Goal: Contribute content: Contribute content

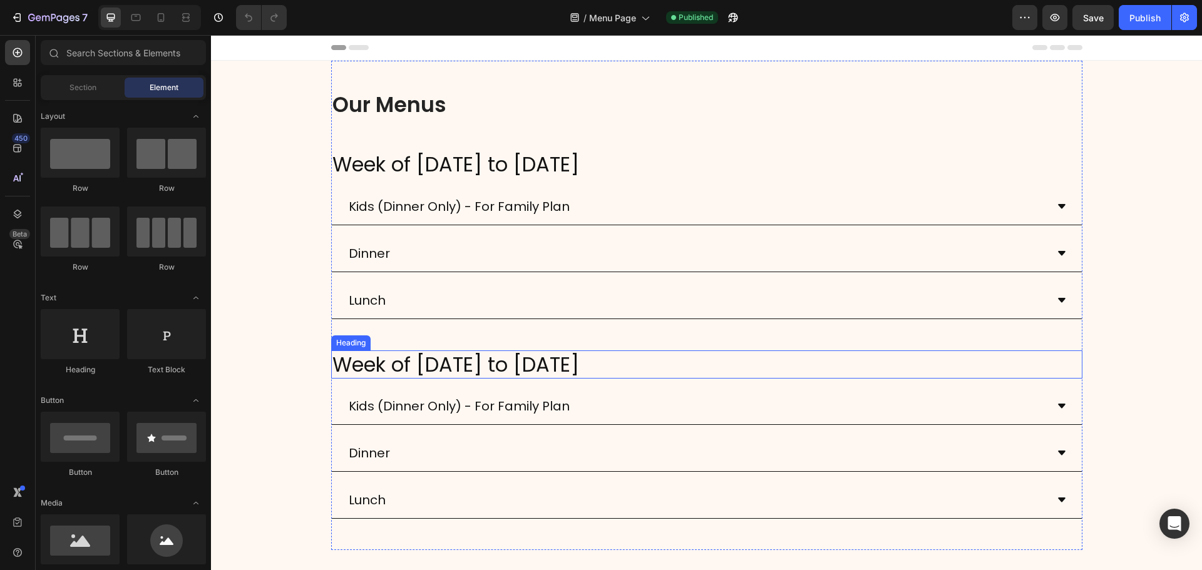
click at [716, 365] on h2 "Week of [DATE] to [DATE]" at bounding box center [706, 365] width 751 height 29
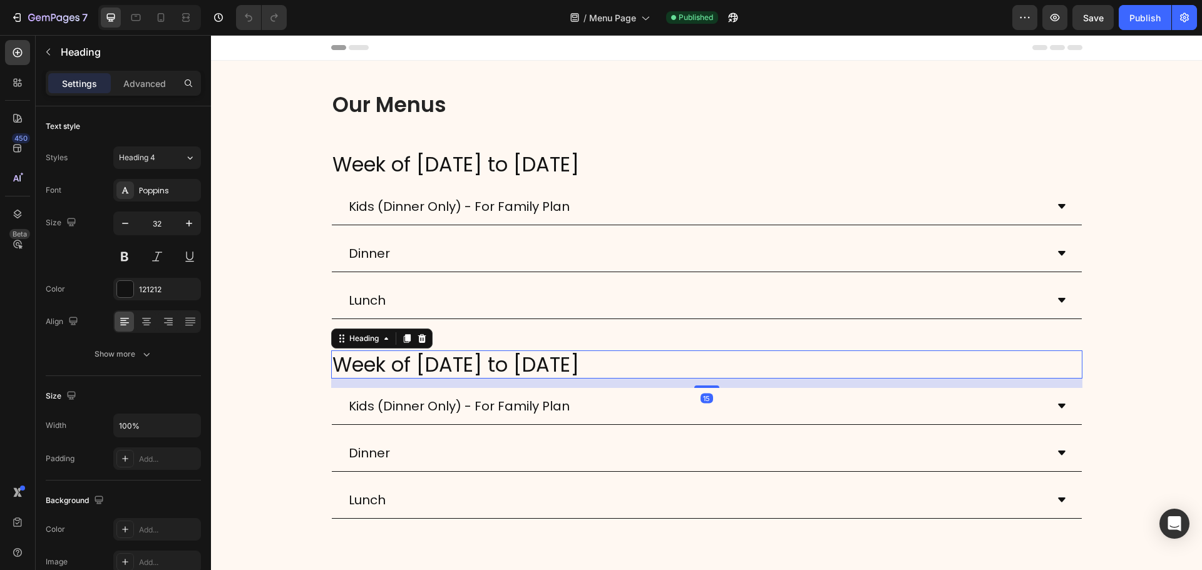
click at [711, 366] on h2 "Week of [DATE] to [DATE]" at bounding box center [706, 365] width 751 height 29
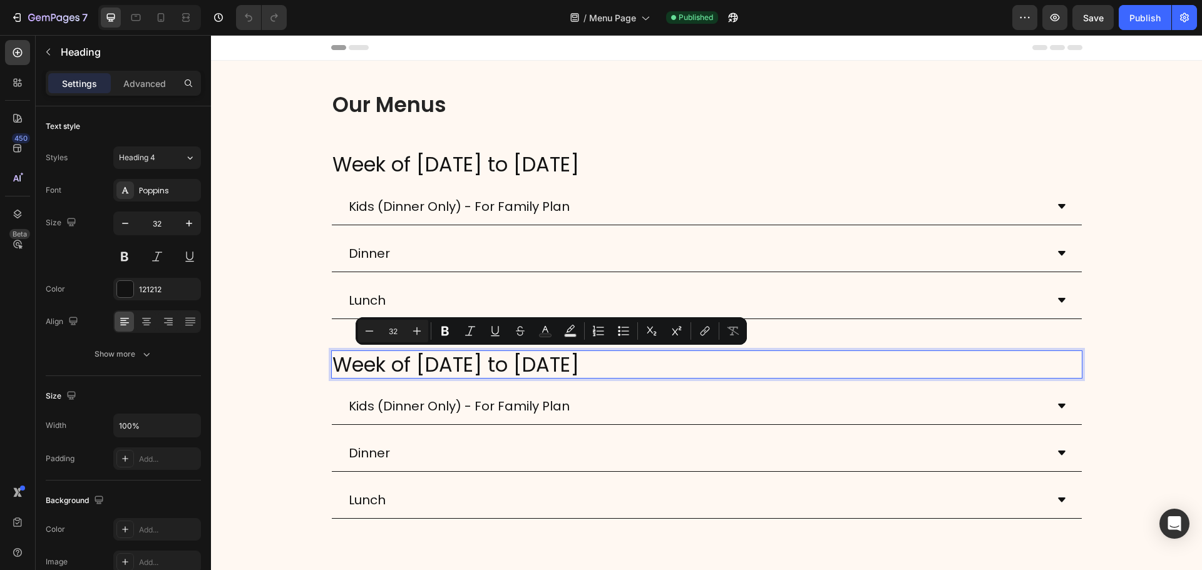
drag, startPoint x: 691, startPoint y: 364, endPoint x: 414, endPoint y: 362, distance: 277.3
click at [414, 362] on p "Week of [DATE] to [DATE]" at bounding box center [706, 365] width 749 height 26
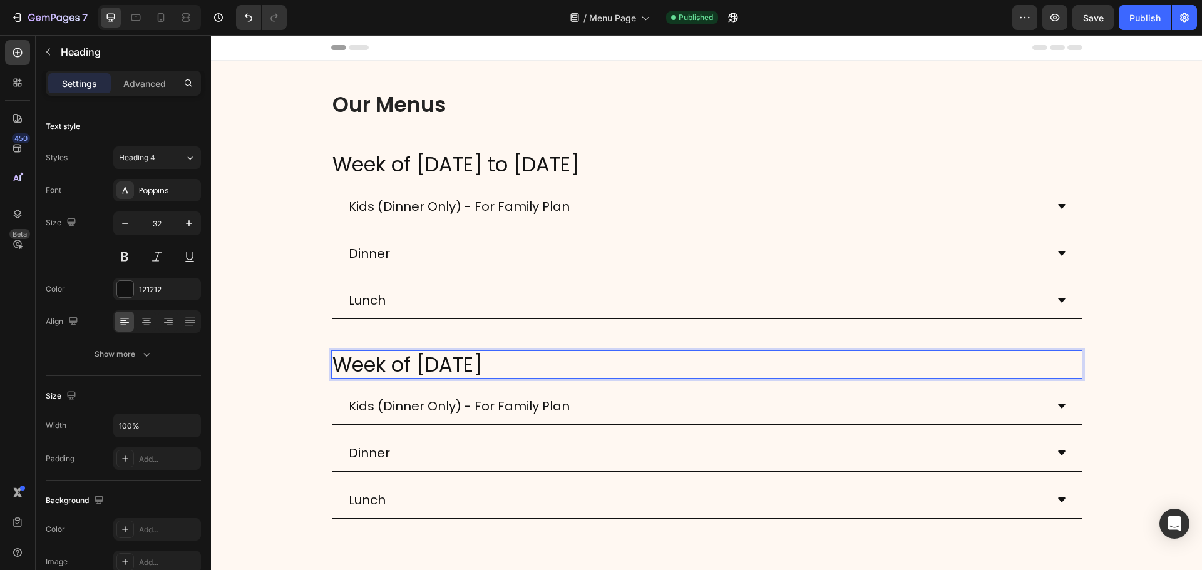
click at [617, 361] on p "Week of [DATE]" at bounding box center [706, 365] width 749 height 26
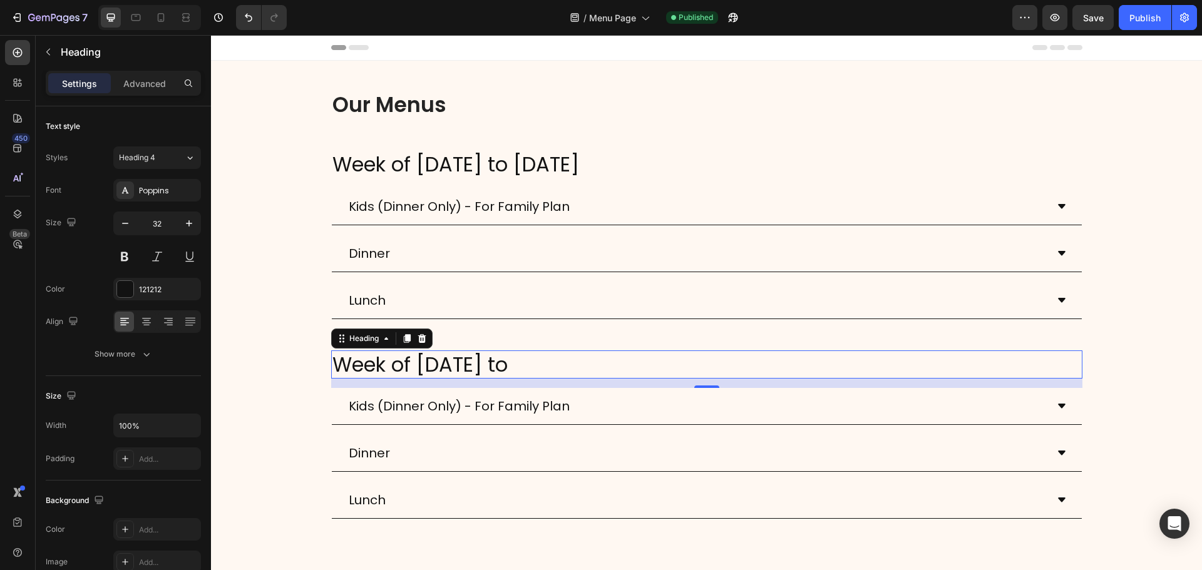
click at [689, 365] on p "Week of [DATE] to" at bounding box center [706, 365] width 749 height 26
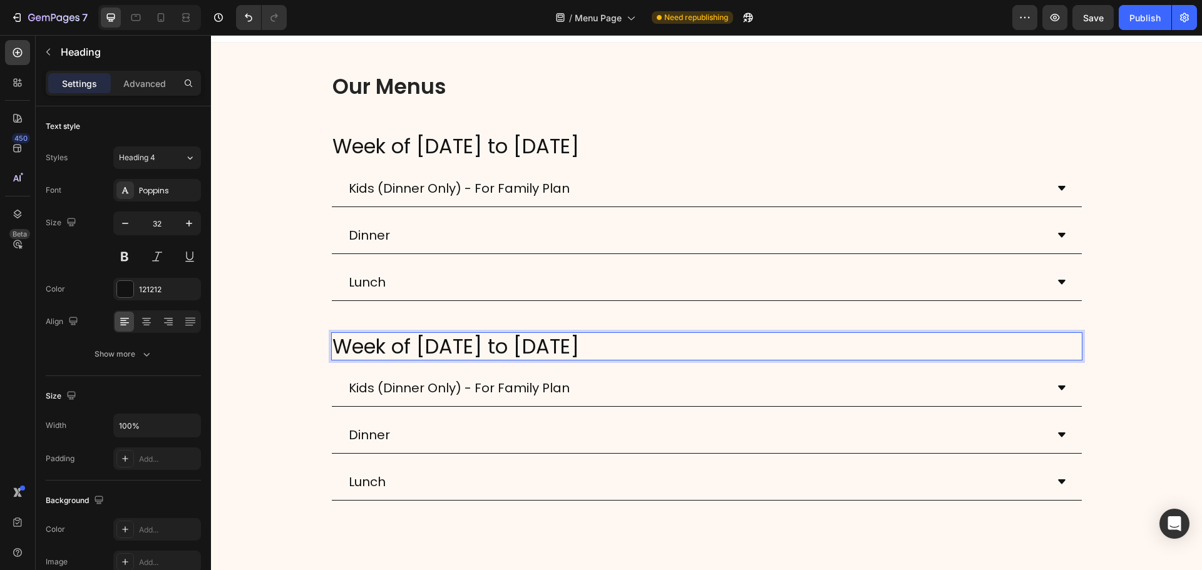
scroll to position [63, 0]
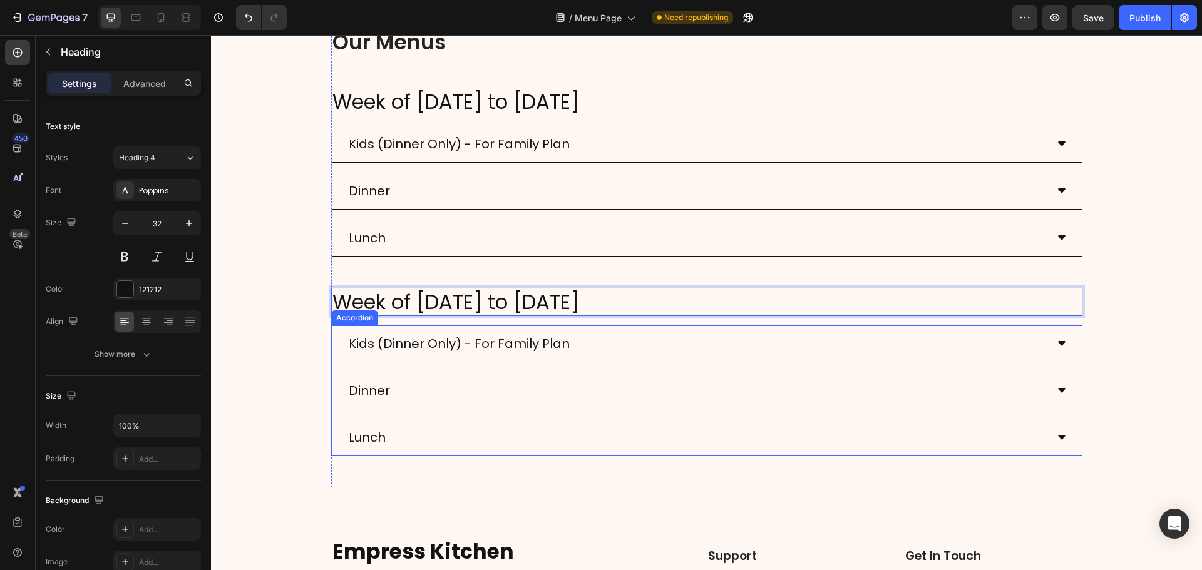
click at [563, 346] on div "Kids (Dinner Only) - For Family Plan" at bounding box center [459, 343] width 225 height 26
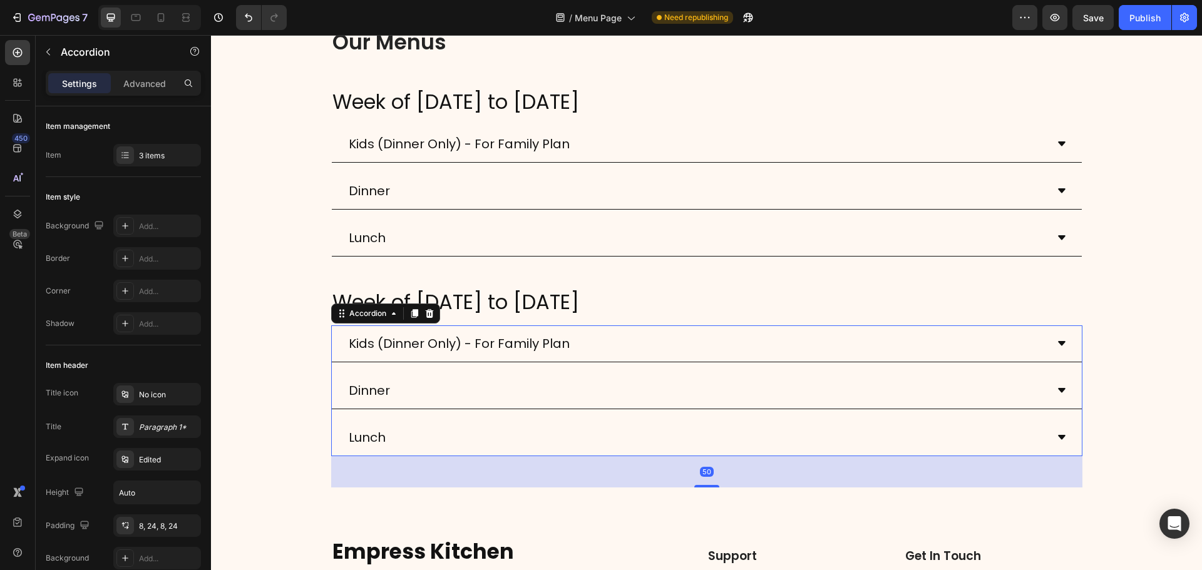
click at [607, 346] on div "Kids (Dinner Only) - For Family Plan" at bounding box center [697, 343] width 700 height 26
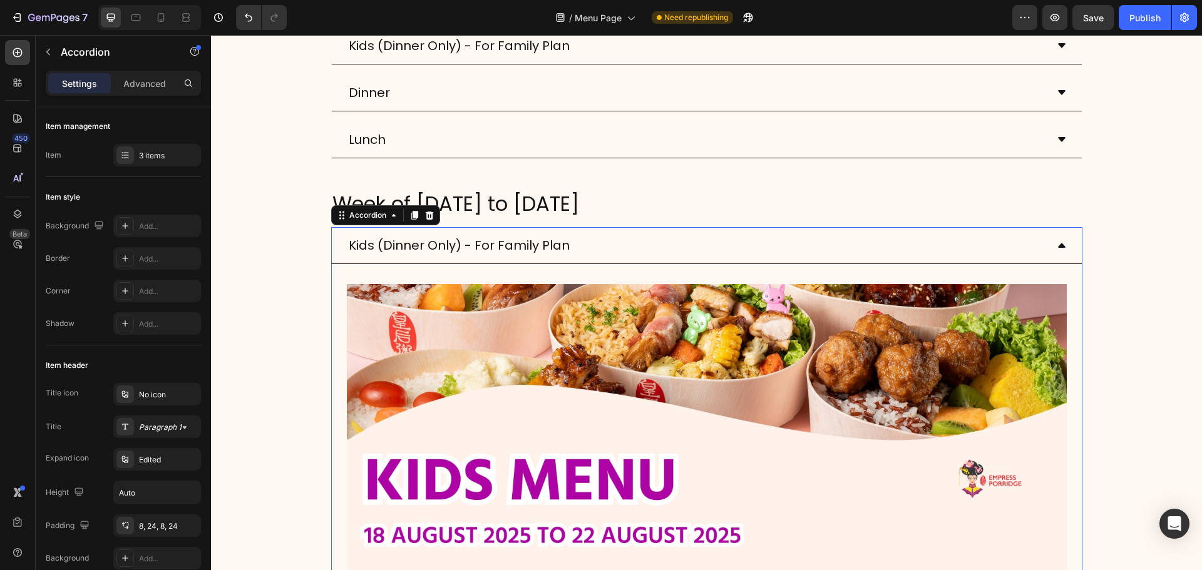
scroll to position [188, 0]
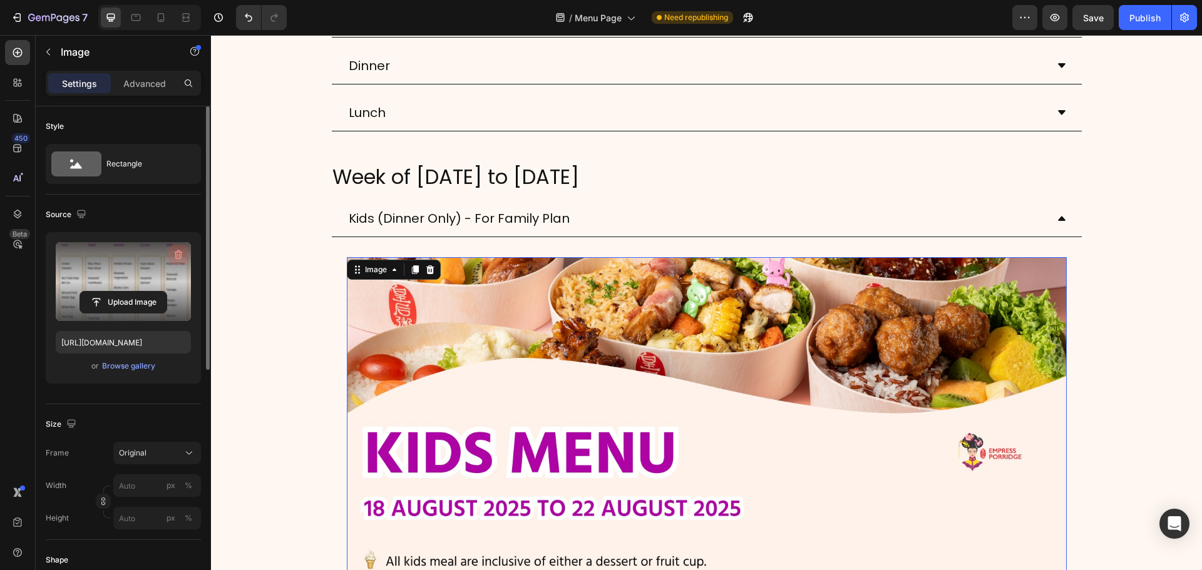
click at [178, 254] on icon "button" at bounding box center [178, 254] width 13 height 13
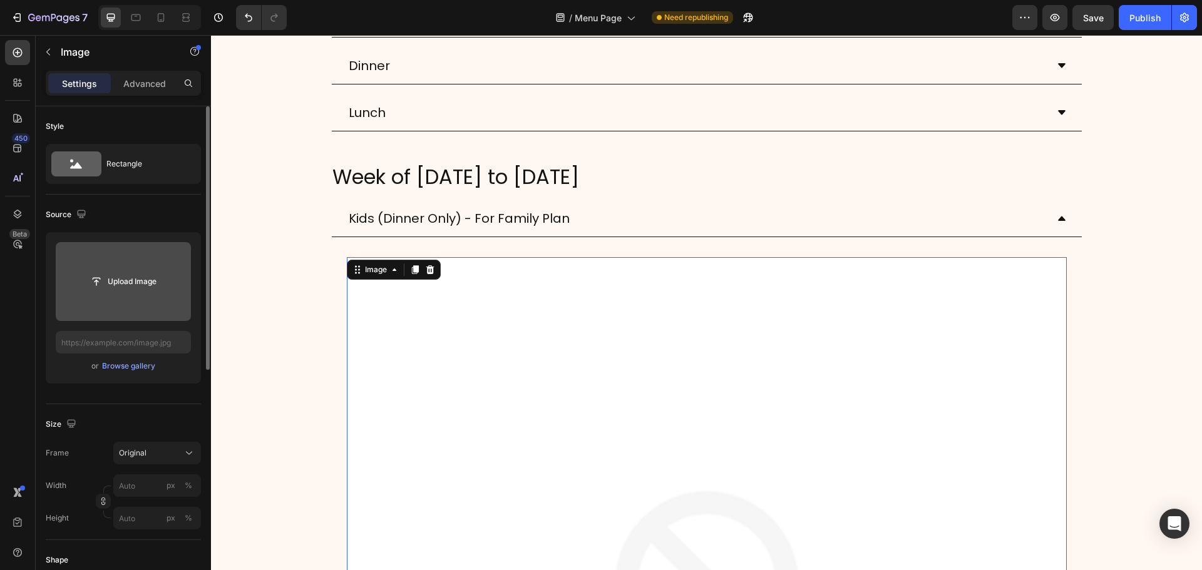
click at [142, 288] on input "file" at bounding box center [123, 281] width 86 height 21
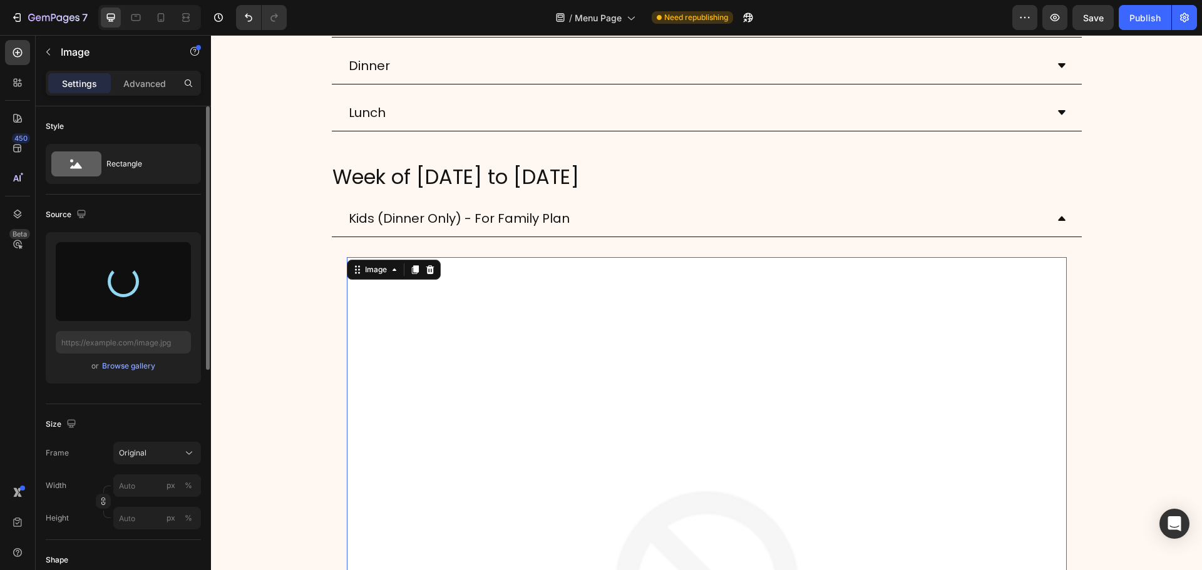
type input "[URL][DOMAIN_NAME]"
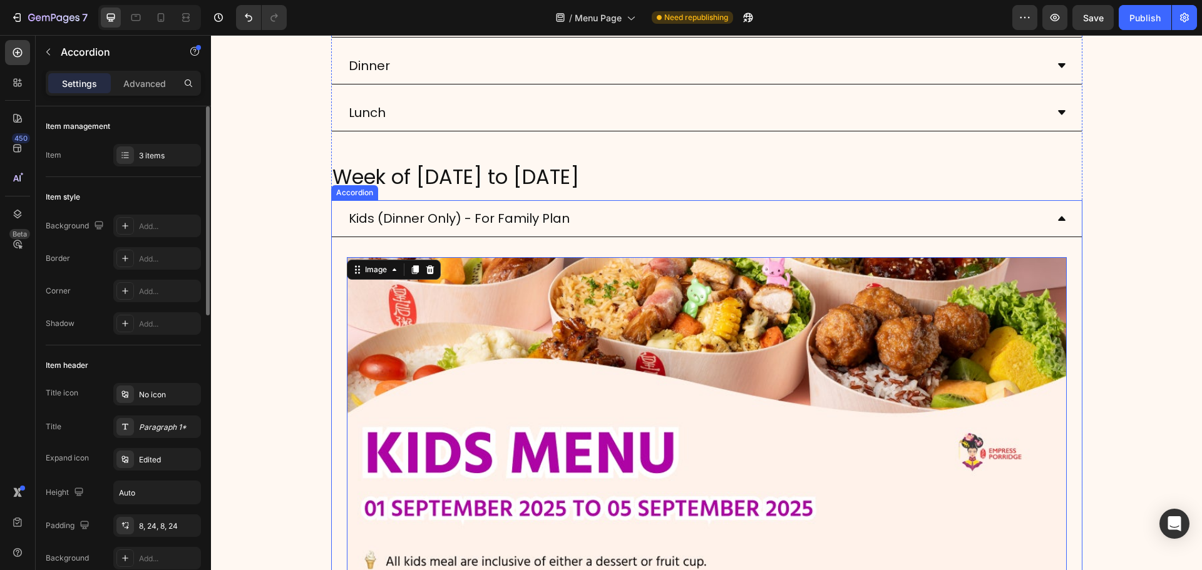
click at [1050, 217] on div "Kids (Dinner Only) - For Family Plan" at bounding box center [707, 218] width 750 height 37
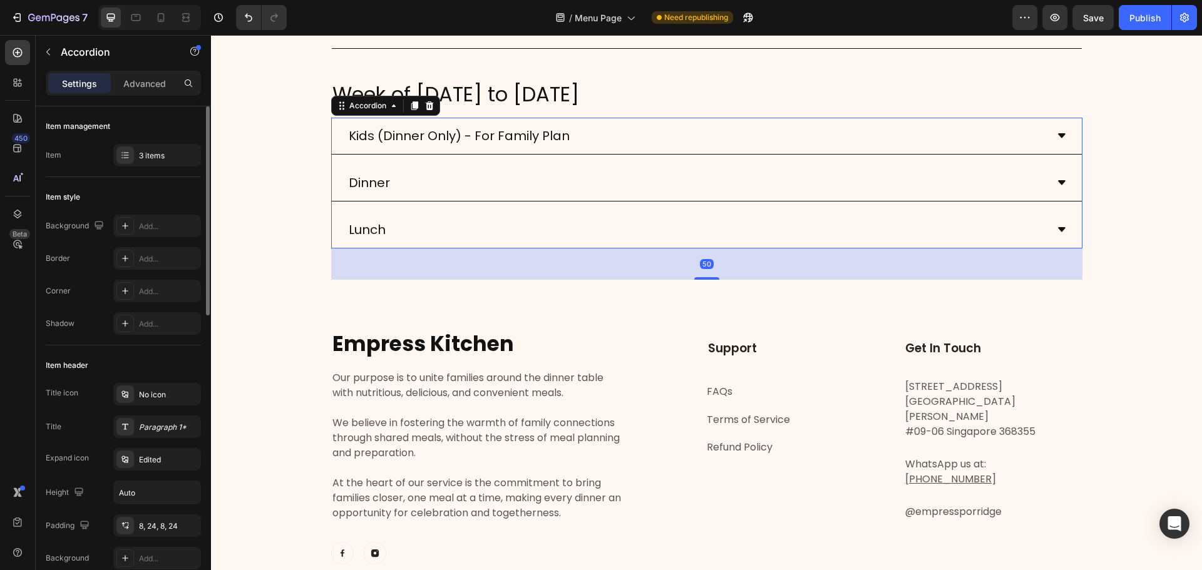
scroll to position [250, 0]
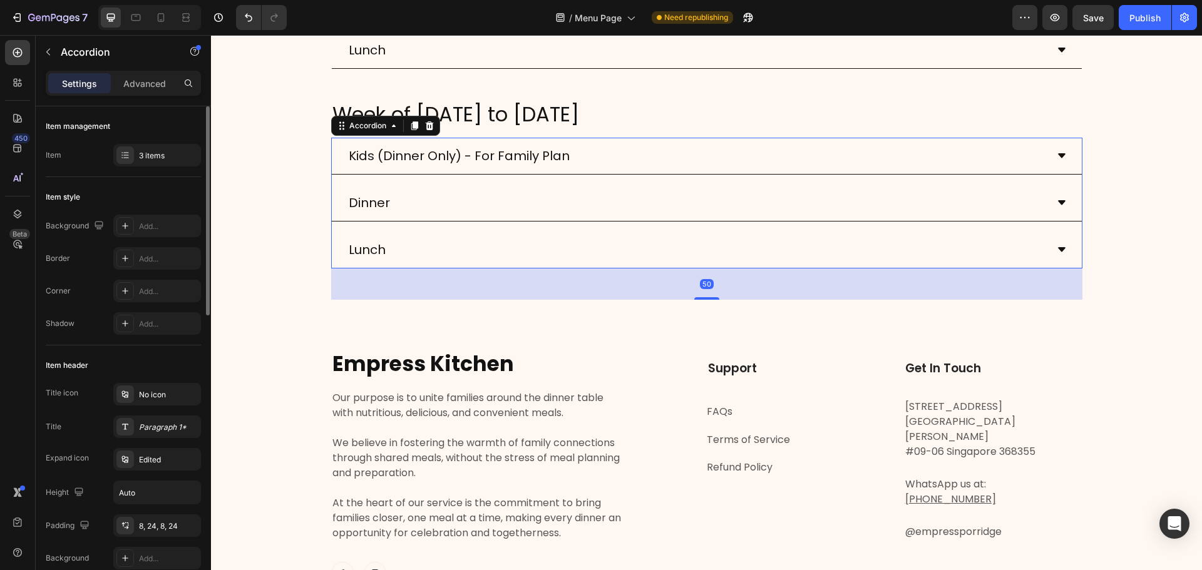
click at [448, 212] on div "Dinner" at bounding box center [697, 203] width 700 height 26
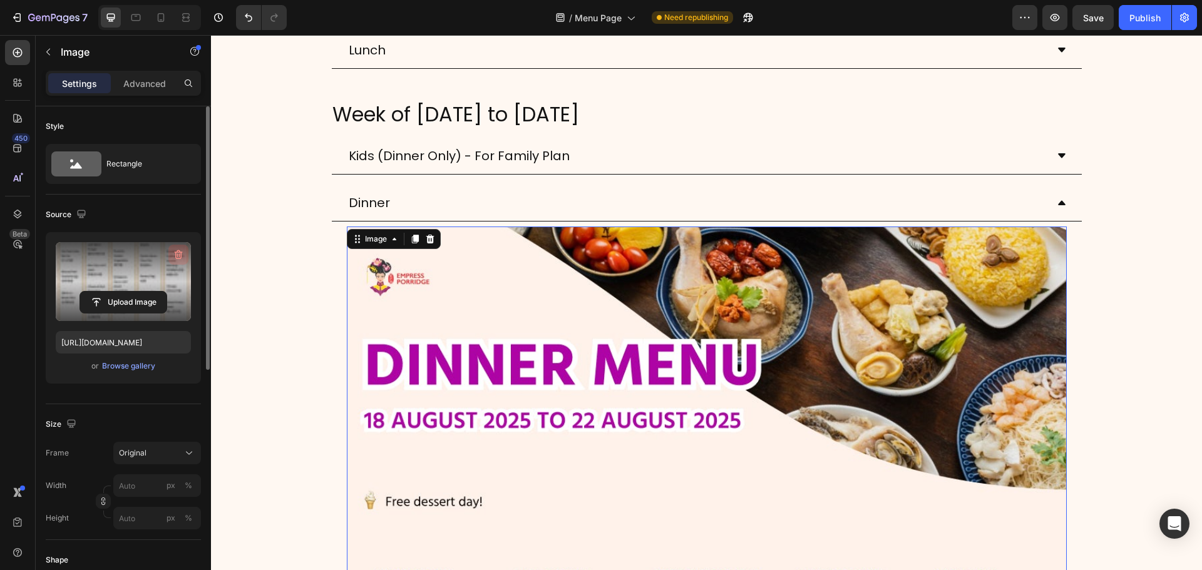
click at [175, 255] on icon "button" at bounding box center [178, 254] width 13 height 13
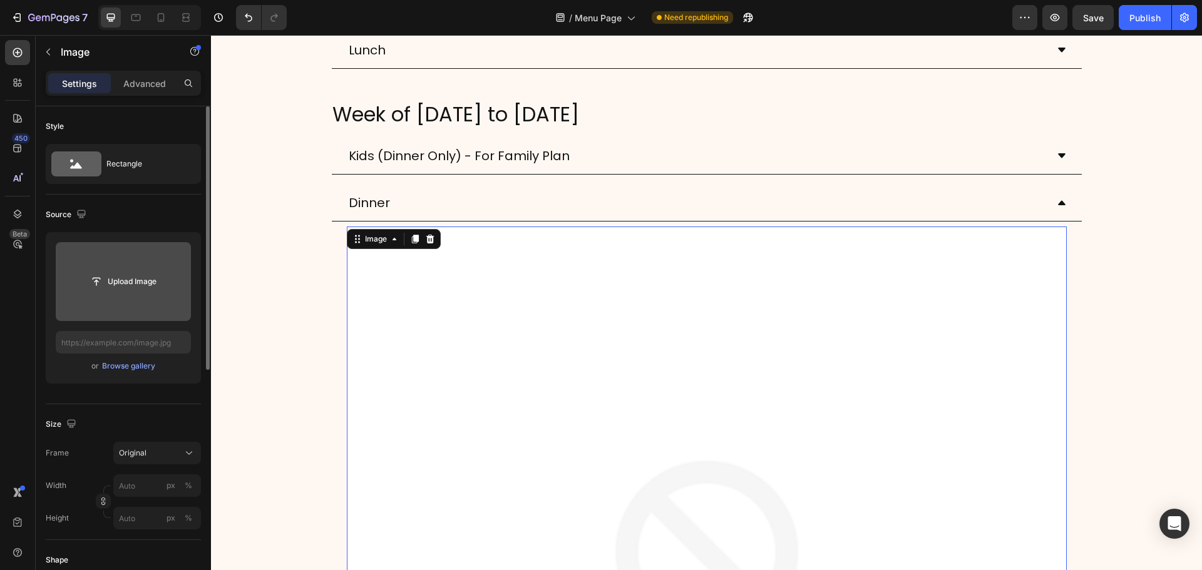
click at [140, 282] on input "file" at bounding box center [123, 281] width 86 height 21
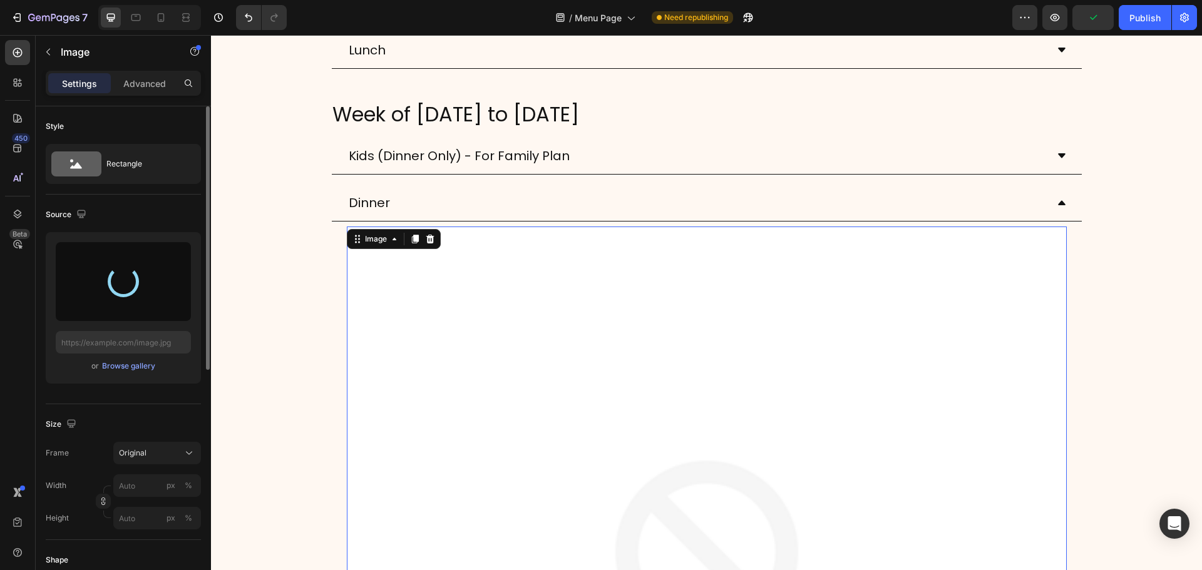
type input "[URL][DOMAIN_NAME]"
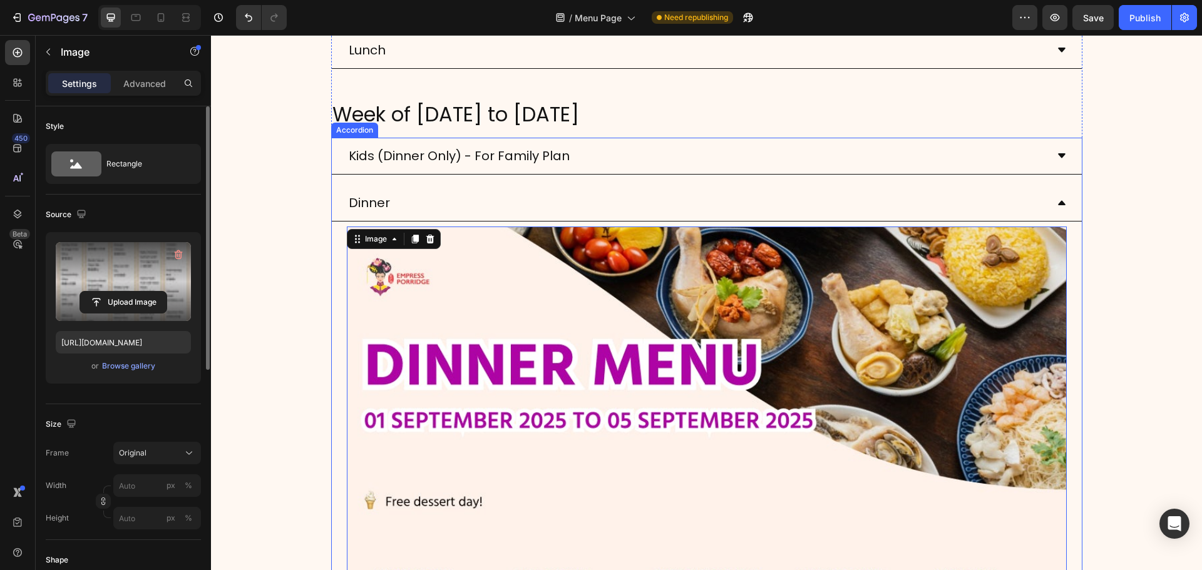
click at [1057, 206] on icon at bounding box center [1062, 203] width 10 height 10
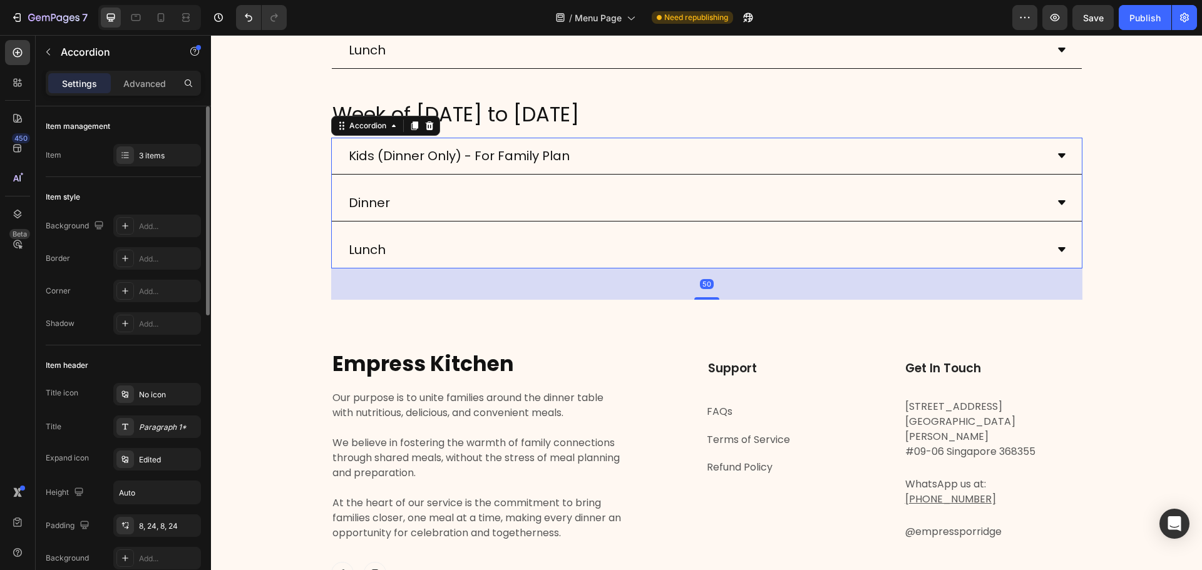
click at [715, 252] on div "Lunch" at bounding box center [697, 250] width 700 height 26
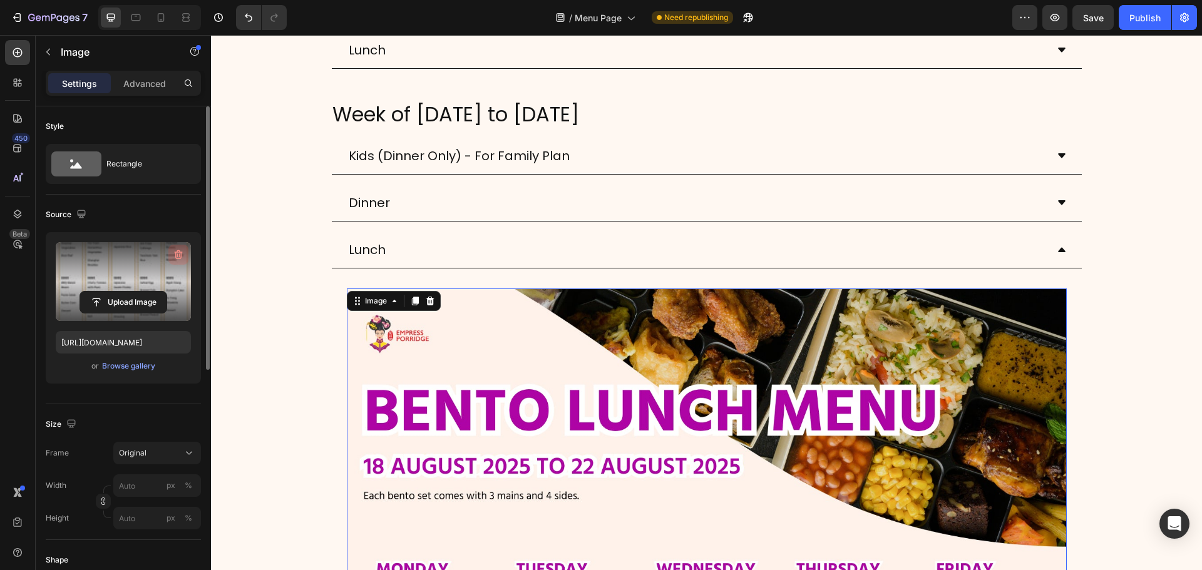
click at [175, 250] on icon "button" at bounding box center [178, 254] width 13 height 13
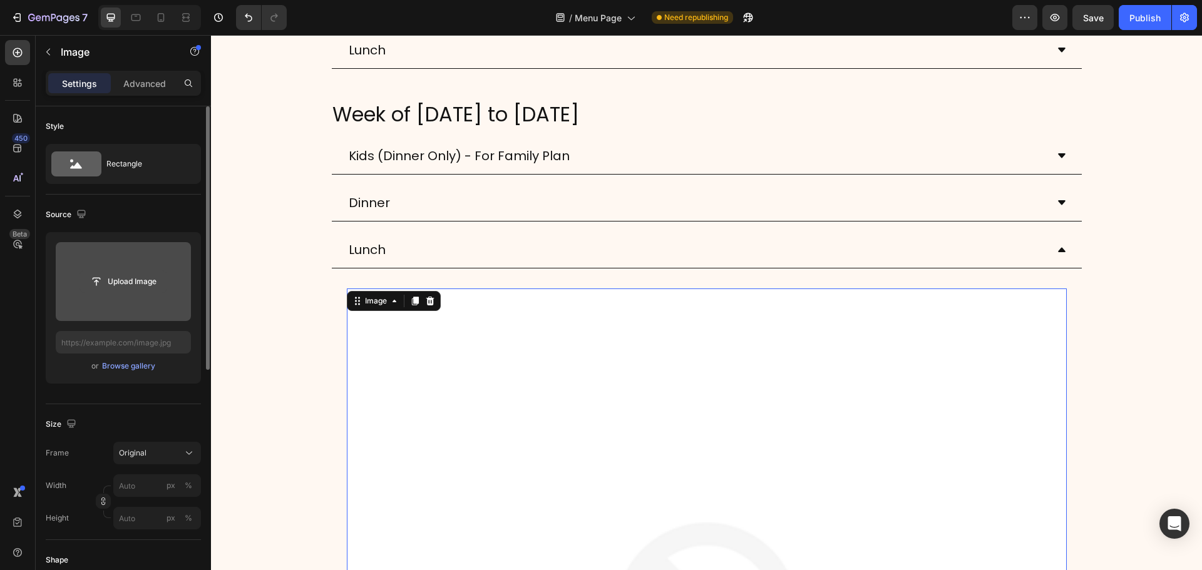
click at [130, 282] on input "file" at bounding box center [123, 281] width 86 height 21
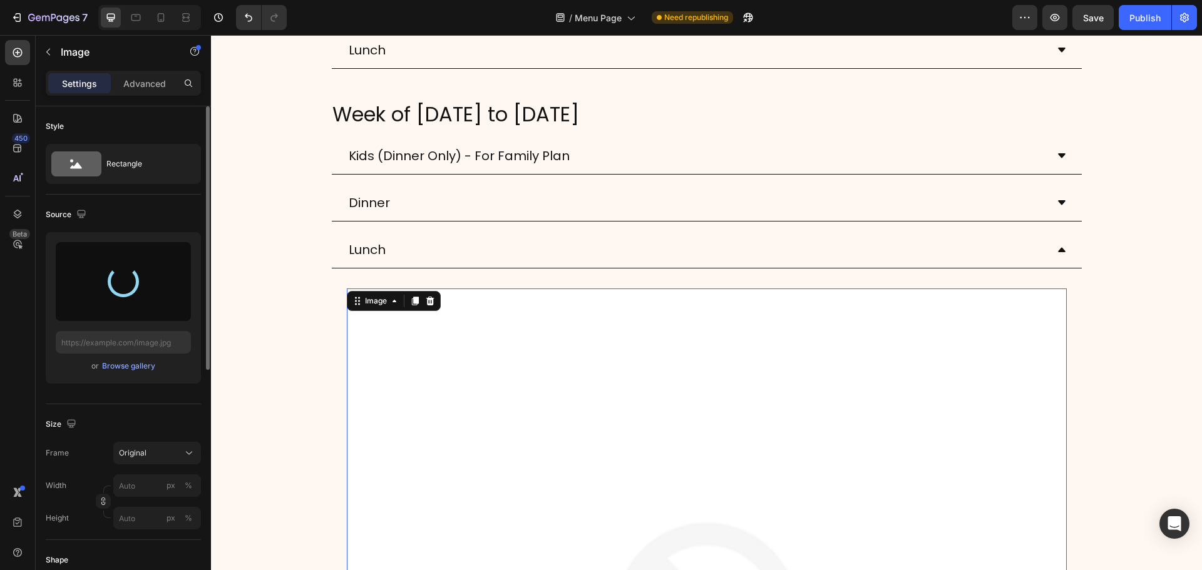
type input "[URL][DOMAIN_NAME]"
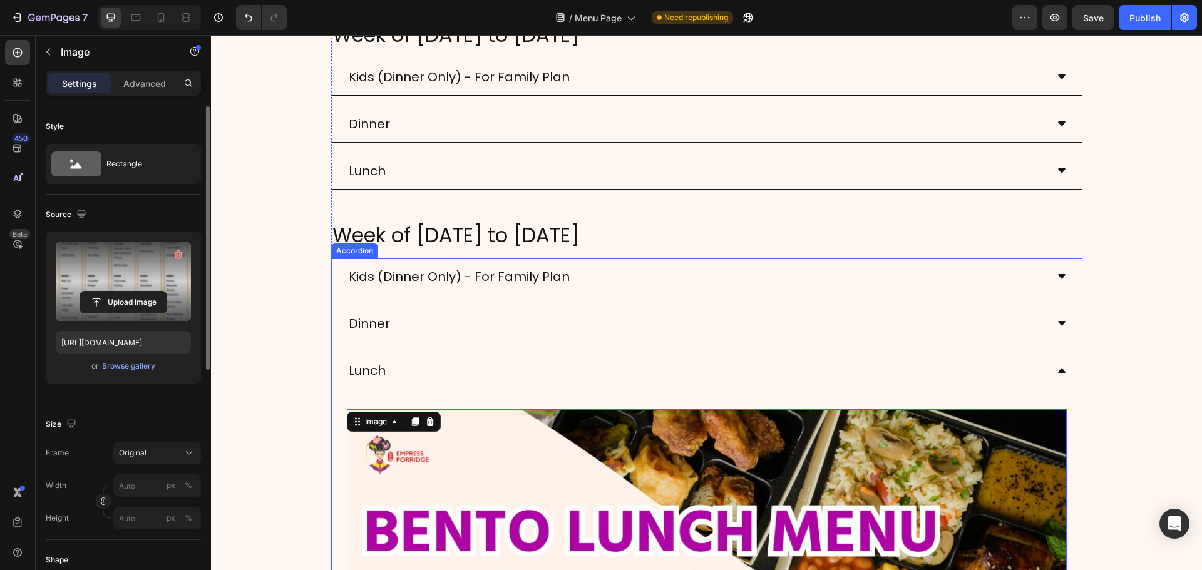
scroll to position [125, 0]
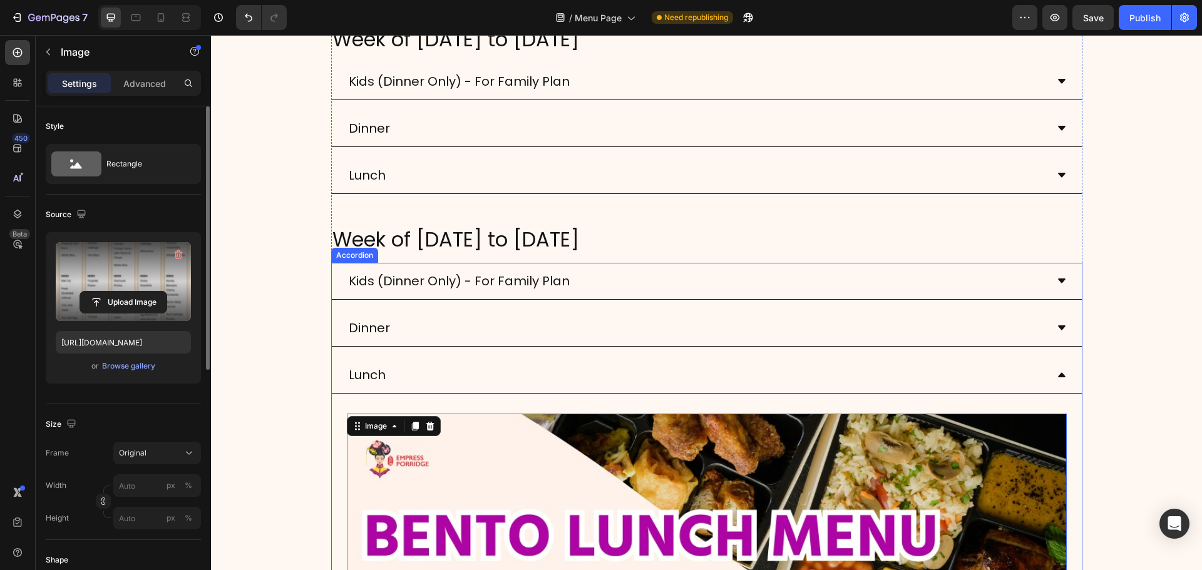
click at [1055, 369] on div "Lunch" at bounding box center [707, 375] width 750 height 37
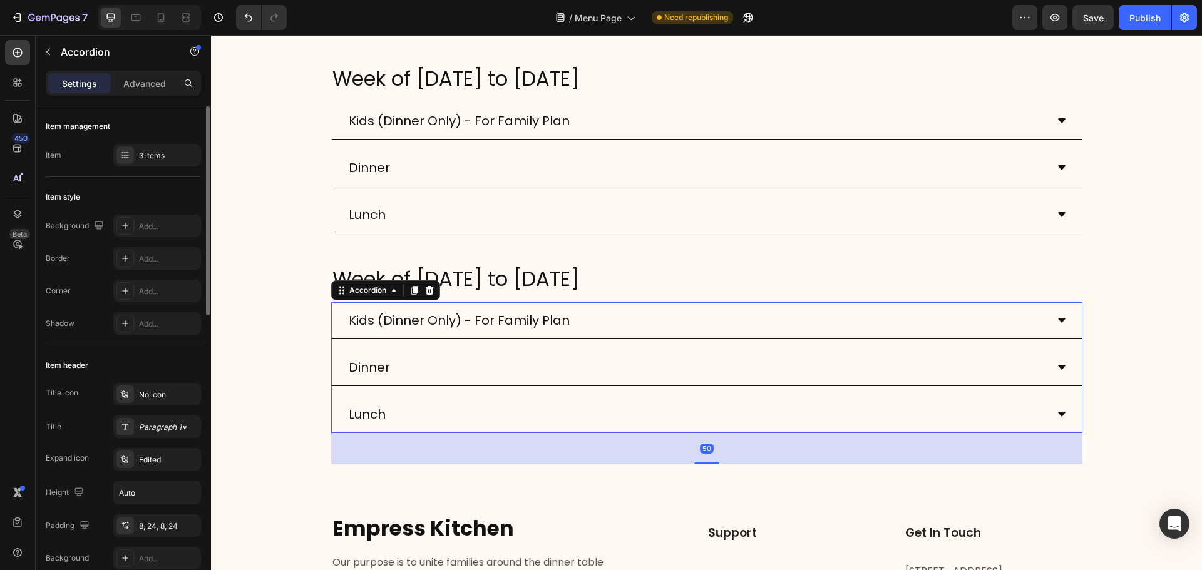
scroll to position [0, 0]
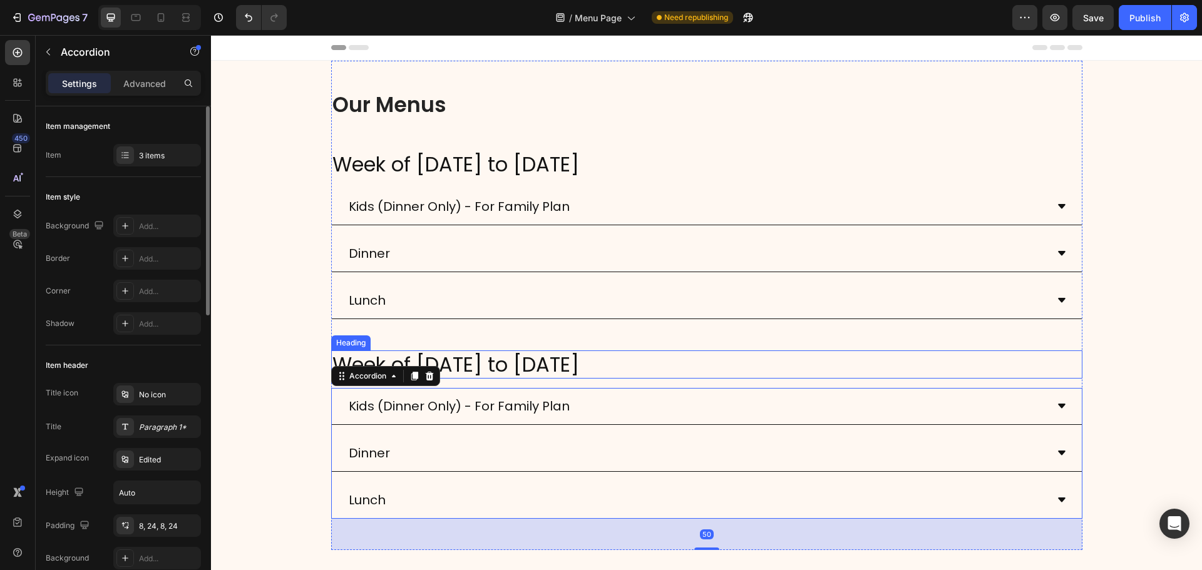
click at [510, 366] on p "Week of [DATE] to [DATE]" at bounding box center [706, 365] width 749 height 26
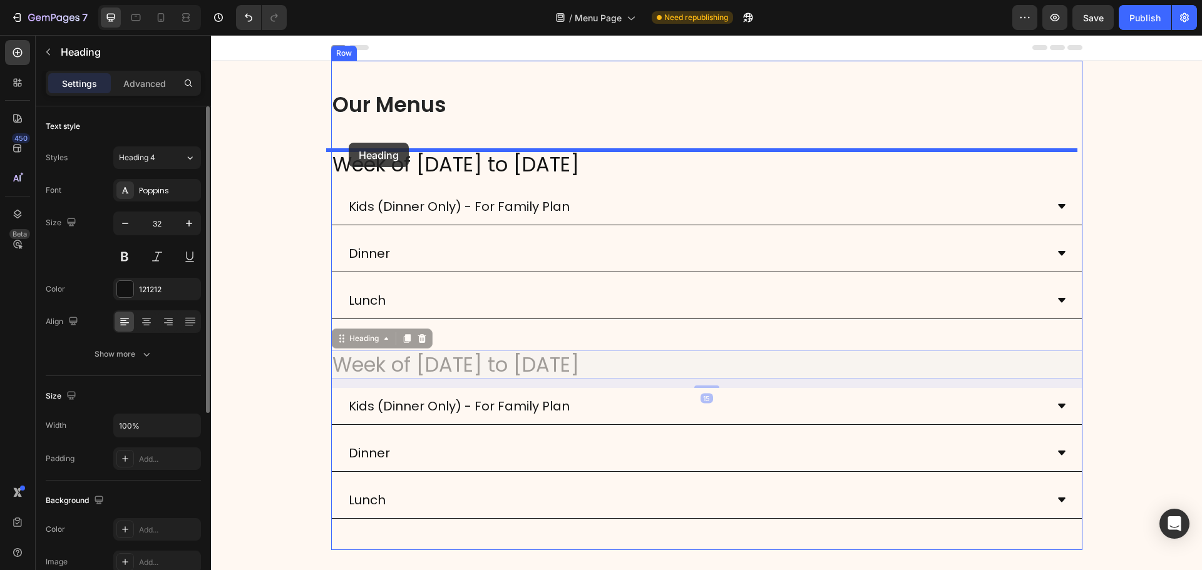
drag, startPoint x: 366, startPoint y: 344, endPoint x: 349, endPoint y: 143, distance: 201.6
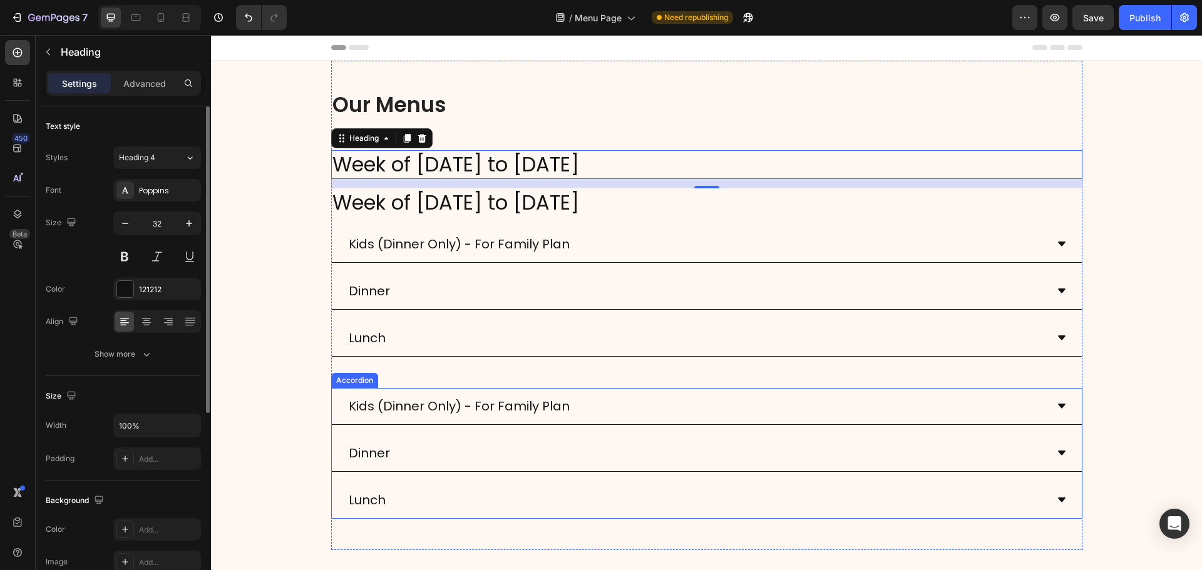
click at [380, 397] on p "Kids (Dinner Only) - For Family Plan" at bounding box center [459, 406] width 221 height 23
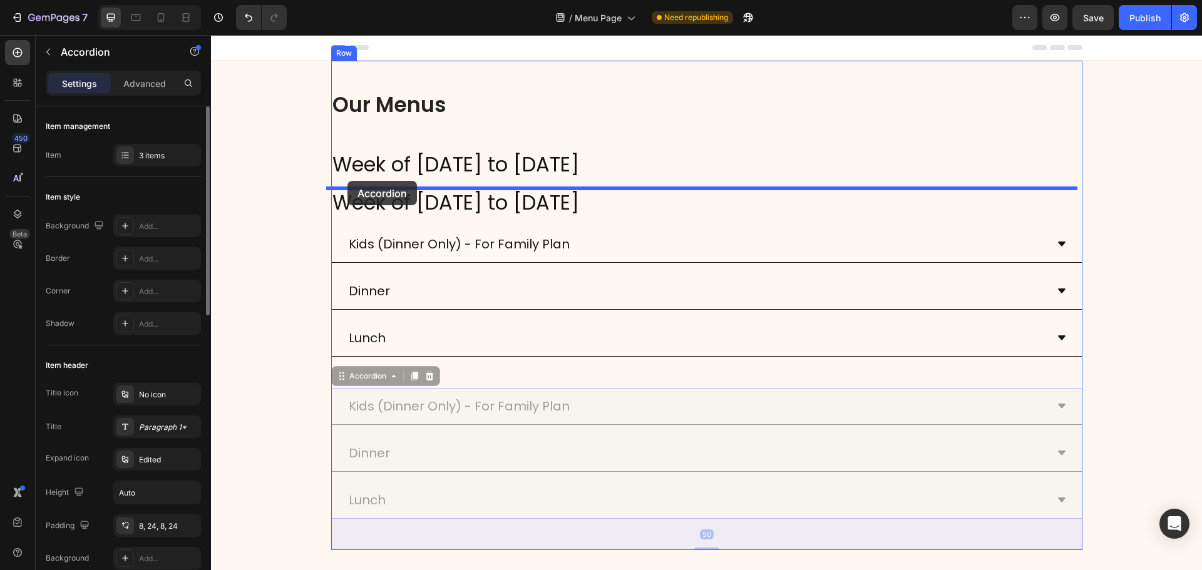
drag, startPoint x: 351, startPoint y: 377, endPoint x: 347, endPoint y: 181, distance: 196.6
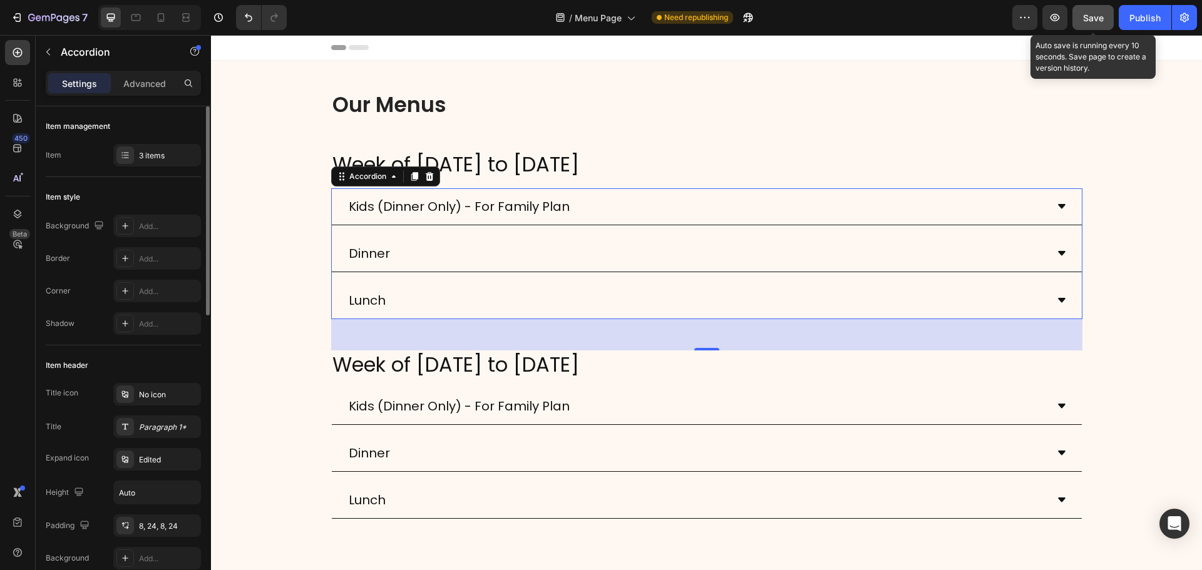
click at [1079, 18] on button "Save" at bounding box center [1092, 17] width 41 height 25
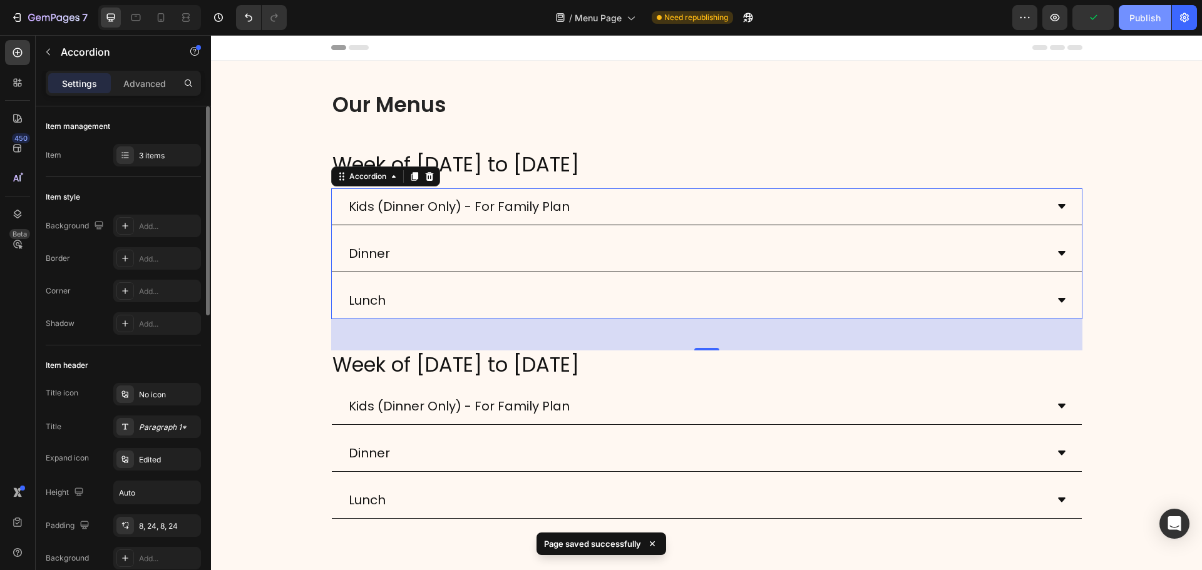
click at [1140, 15] on div "Publish" at bounding box center [1144, 17] width 31 height 13
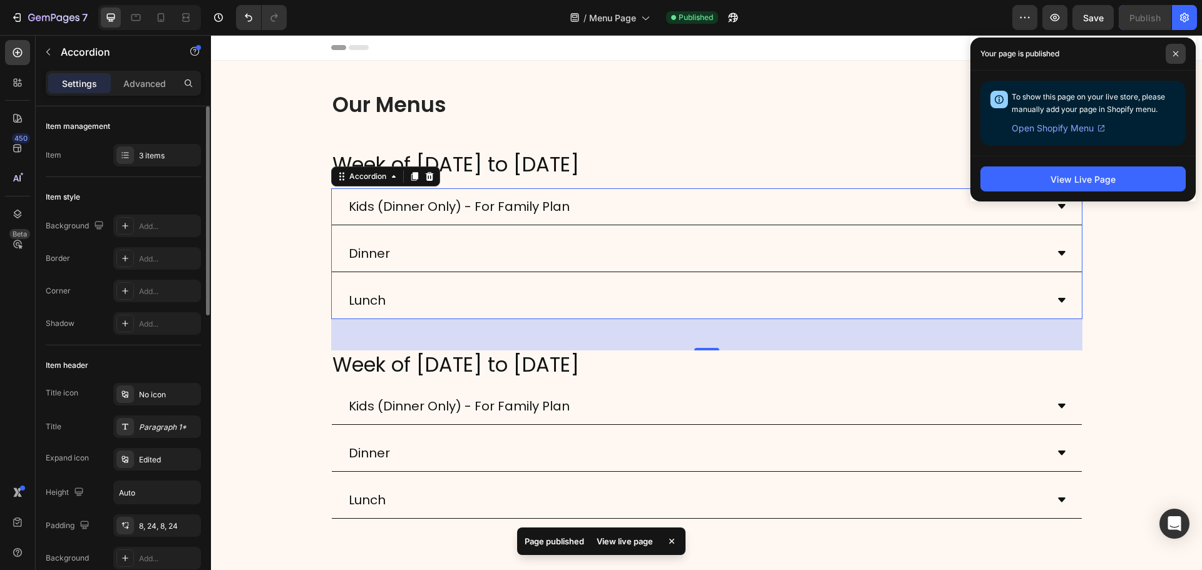
click at [1171, 55] on span at bounding box center [1175, 54] width 20 height 20
